Goal: Navigation & Orientation: Go to known website

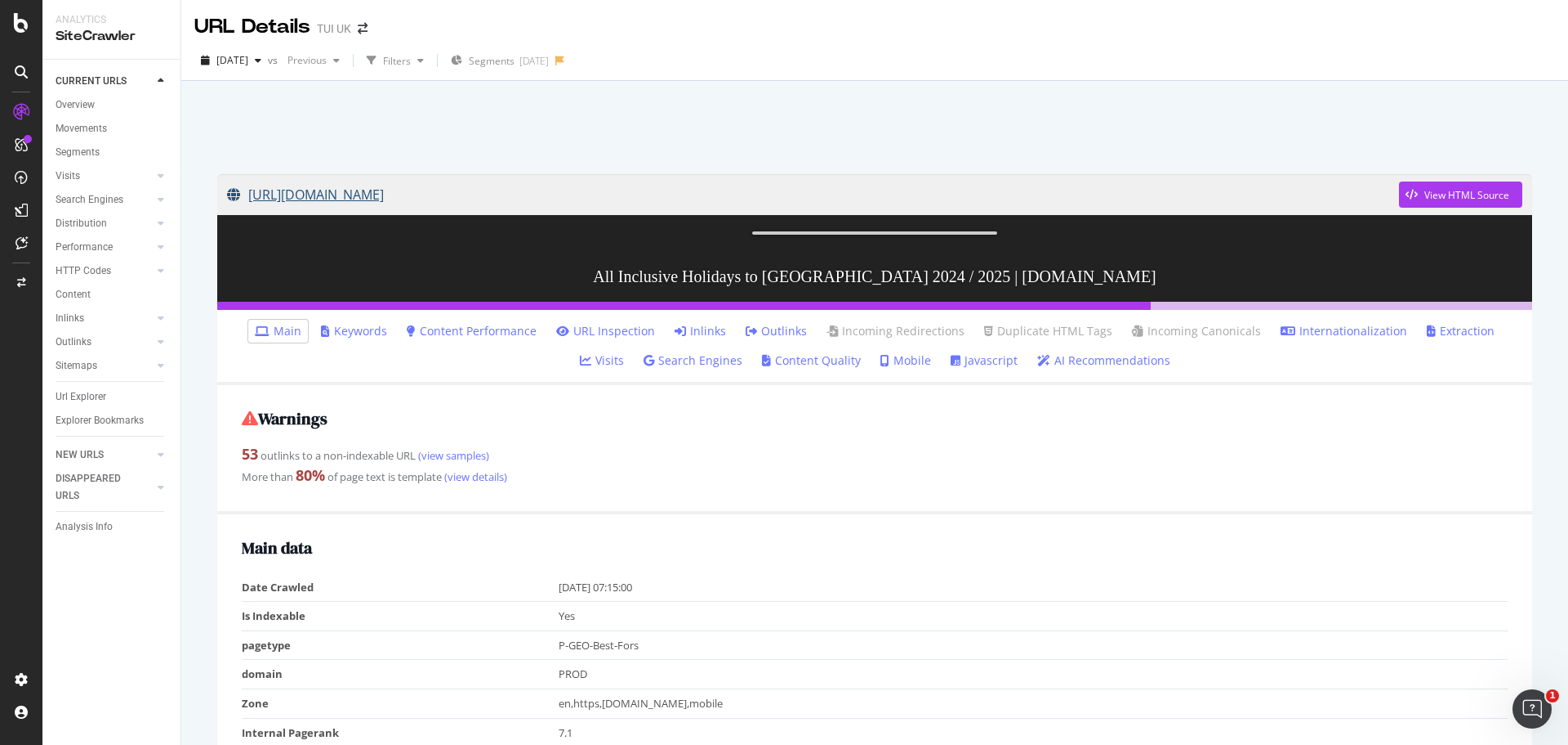
click at [602, 187] on link "[URL][DOMAIN_NAME]" at bounding box center [813, 195] width 1172 height 41
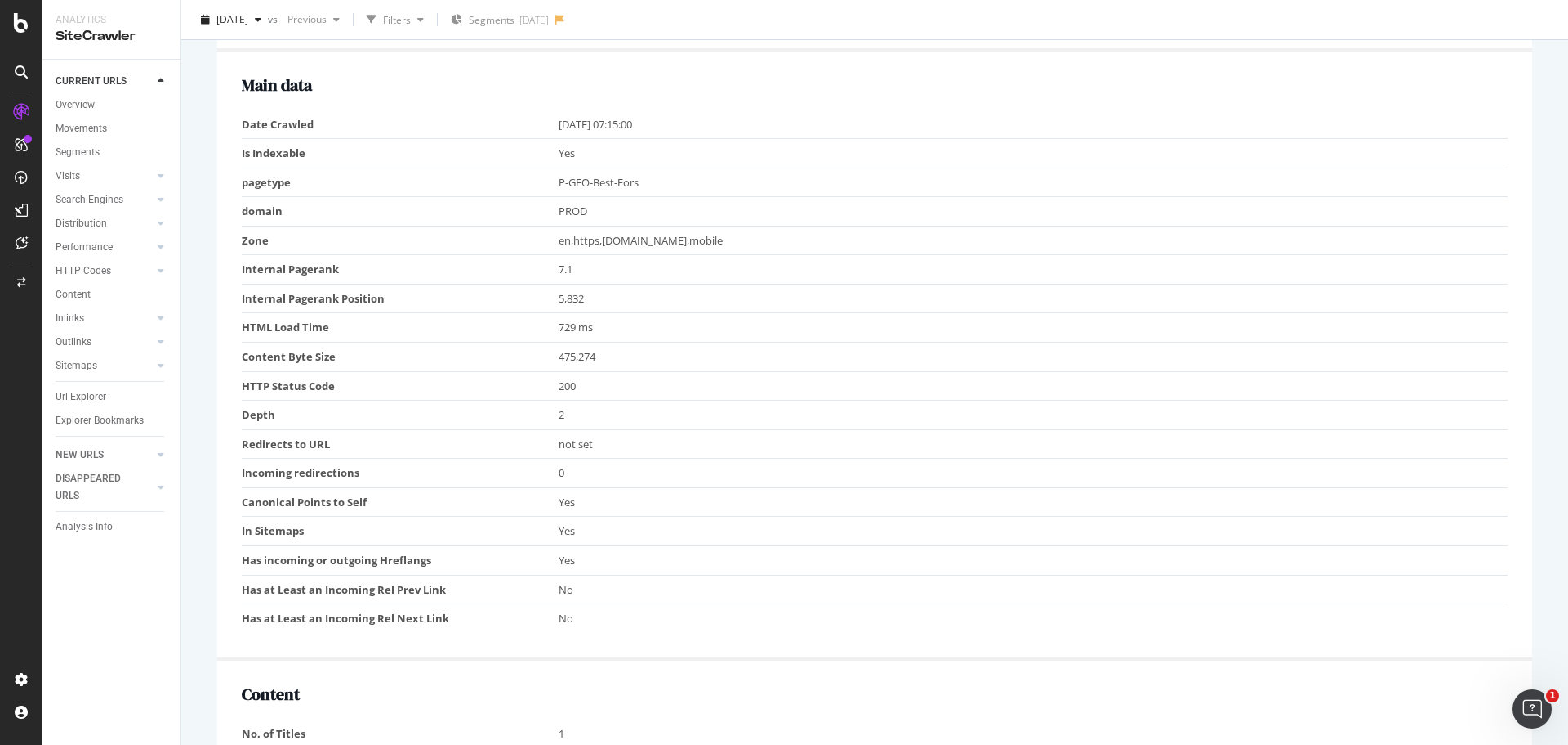
scroll to position [572, 0]
